Goal: Feedback & Contribution: Leave review/rating

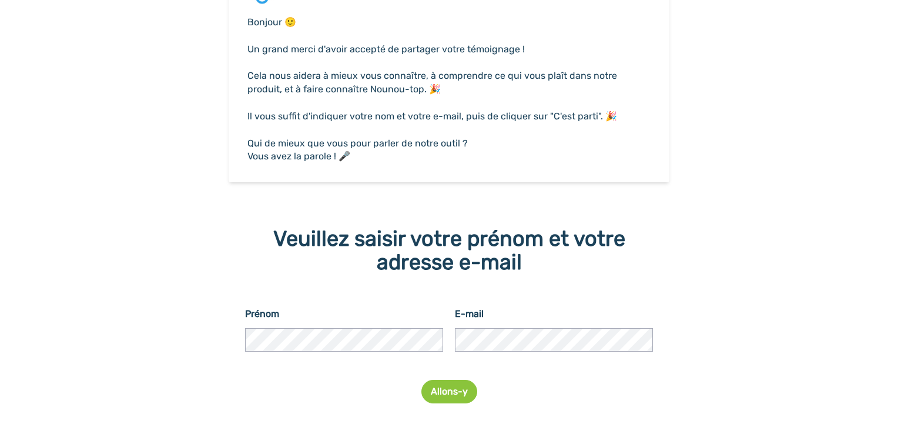
scroll to position [169, 0]
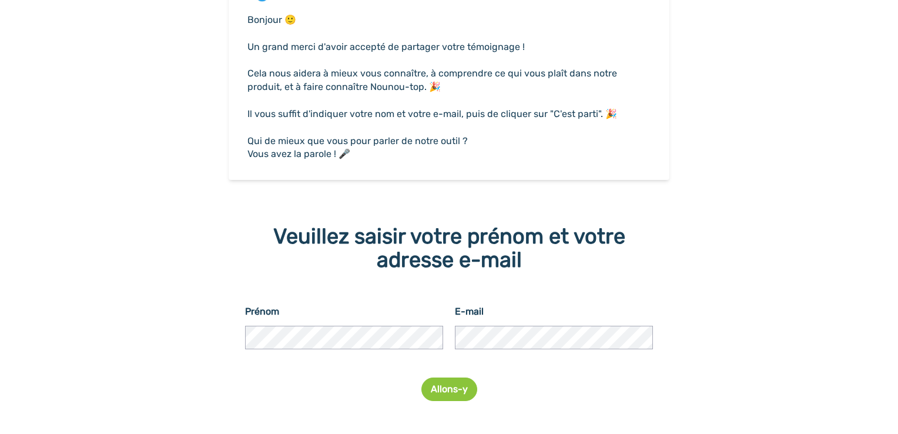
click at [438, 384] on button "Allons-y" at bounding box center [449, 389] width 56 height 24
click at [447, 392] on button "Allons-y" at bounding box center [449, 389] width 56 height 24
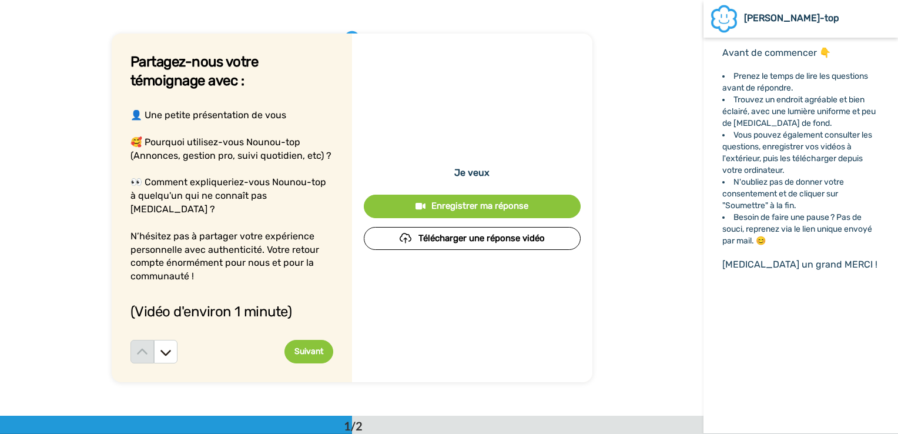
click at [532, 206] on div "Enregistrer ma réponse" at bounding box center [472, 206] width 198 height 12
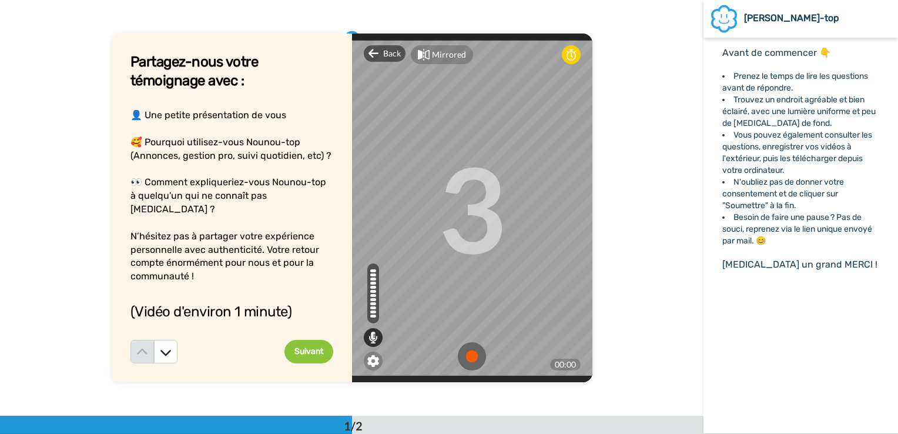
click at [467, 210] on div "3" at bounding box center [472, 208] width 68 height 88
click at [468, 349] on img at bounding box center [472, 356] width 28 height 28
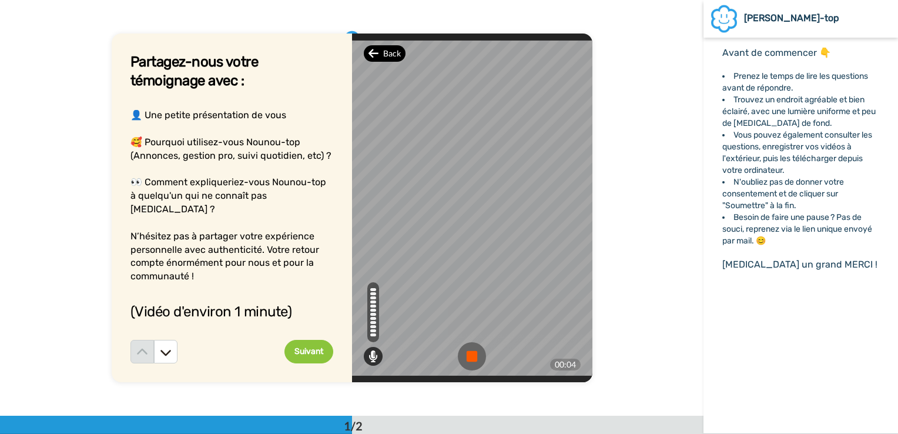
click at [377, 62] on div "Back" at bounding box center [385, 53] width 42 height 16
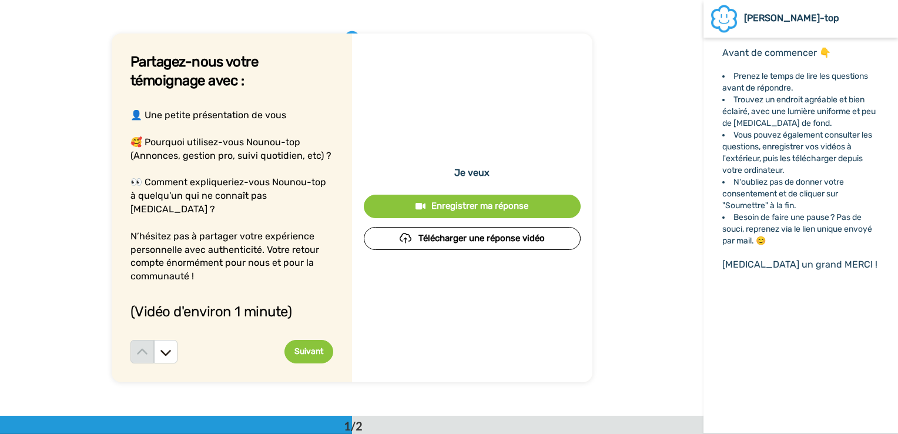
click at [486, 206] on div "Enregistrer ma réponse" at bounding box center [472, 206] width 198 height 12
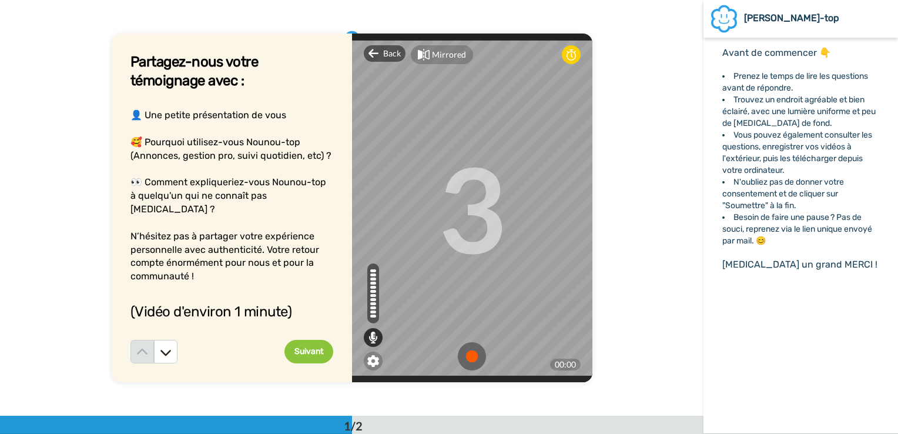
click at [472, 348] on img at bounding box center [472, 356] width 28 height 28
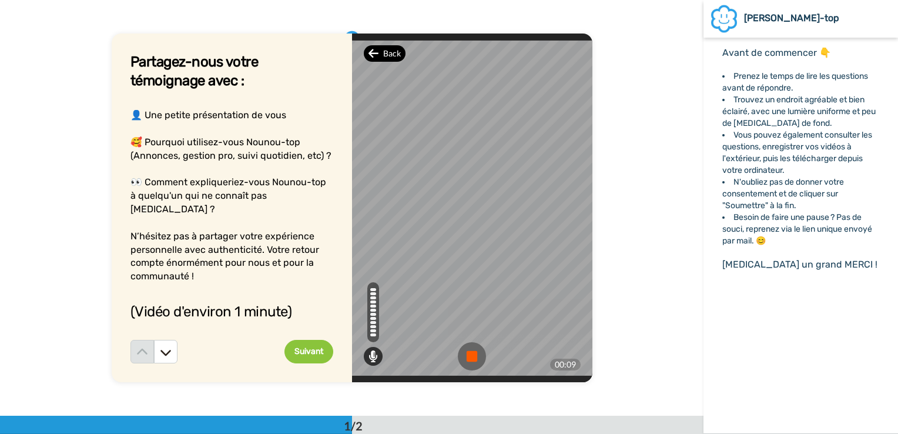
click at [388, 59] on span "Back" at bounding box center [392, 54] width 18 height 12
